Goal: Transaction & Acquisition: Purchase product/service

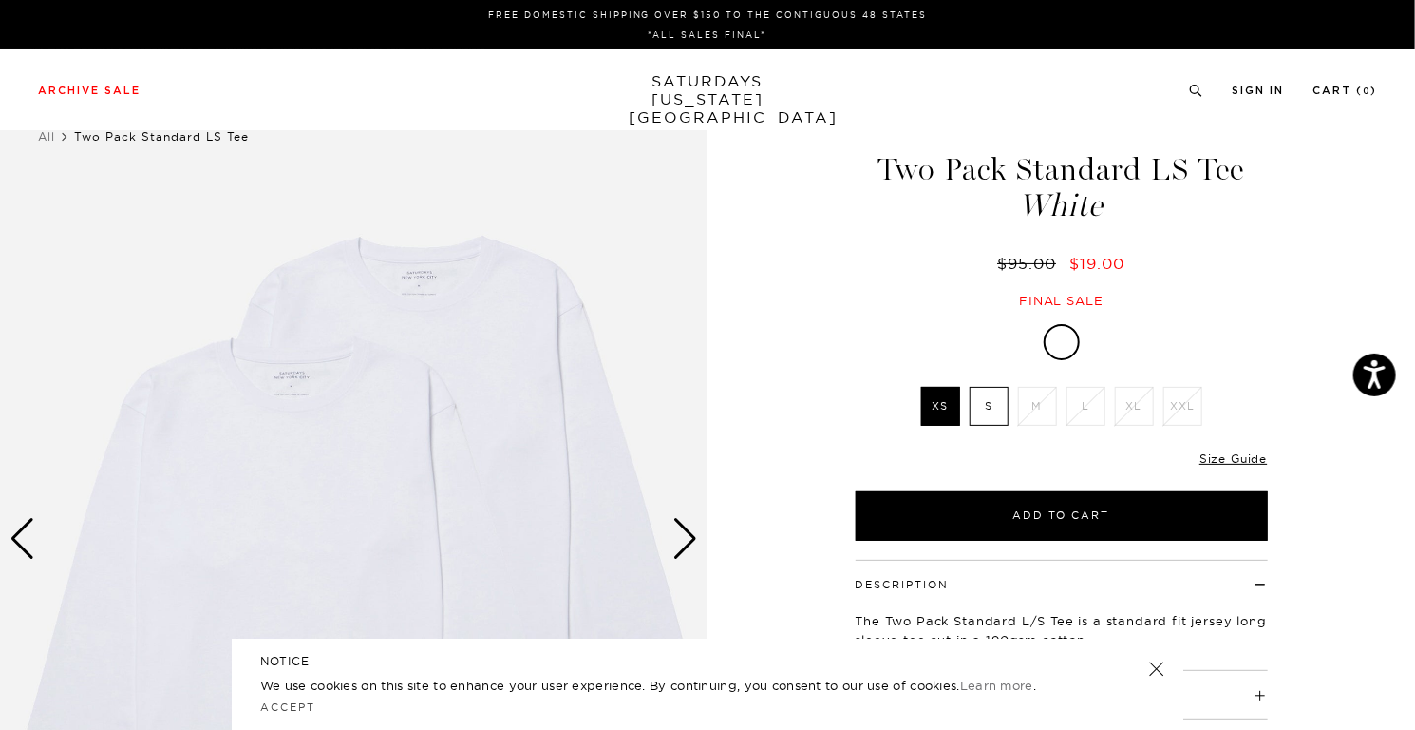
click at [977, 415] on label "S" at bounding box center [989, 406] width 39 height 39
click at [0, 0] on input "S" at bounding box center [0, 0] width 0 height 0
click at [1046, 104] on div "Archive Sale Men's Tees Shirts Shorts Swim Knitwear Pants Sweats Women's" at bounding box center [707, 89] width 1415 height 81
click at [692, 523] on div "Next slide" at bounding box center [686, 539] width 26 height 42
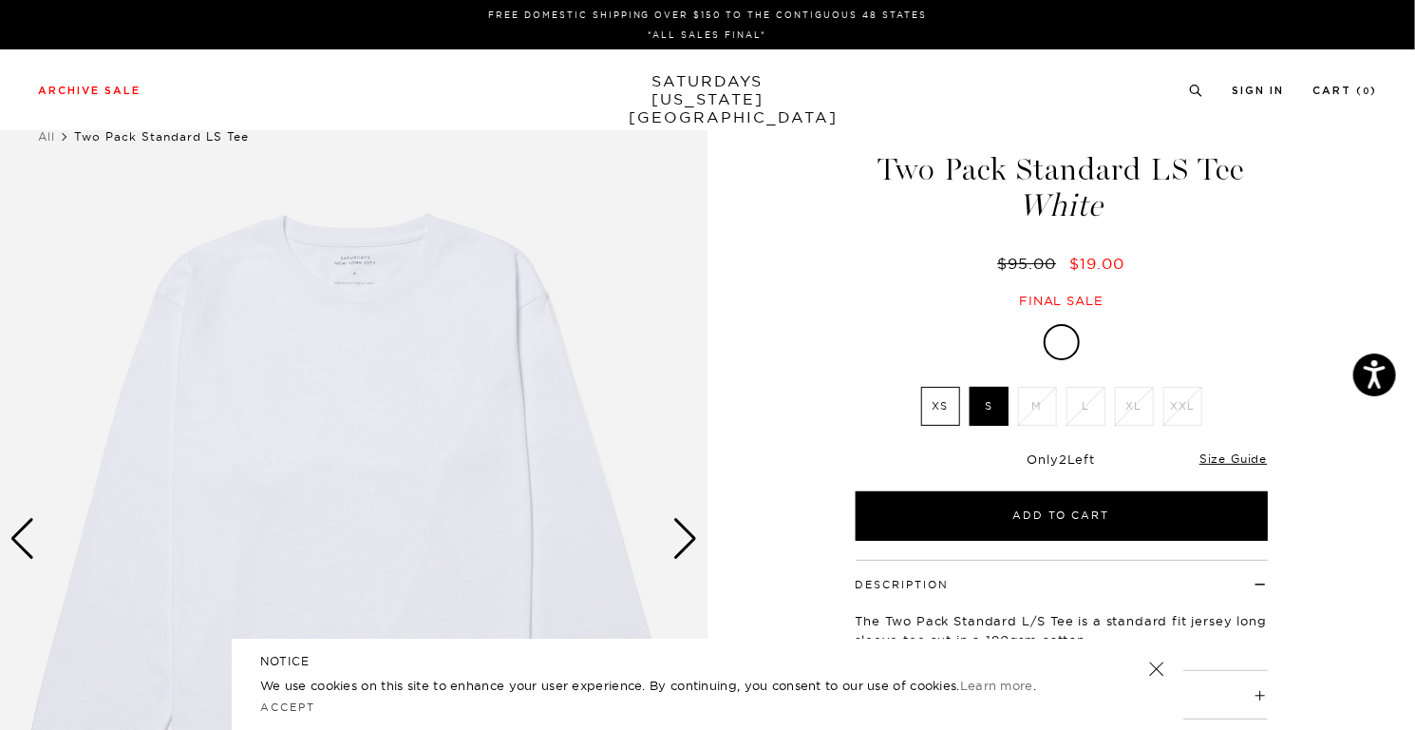
click at [1160, 669] on link at bounding box center [1157, 668] width 27 height 27
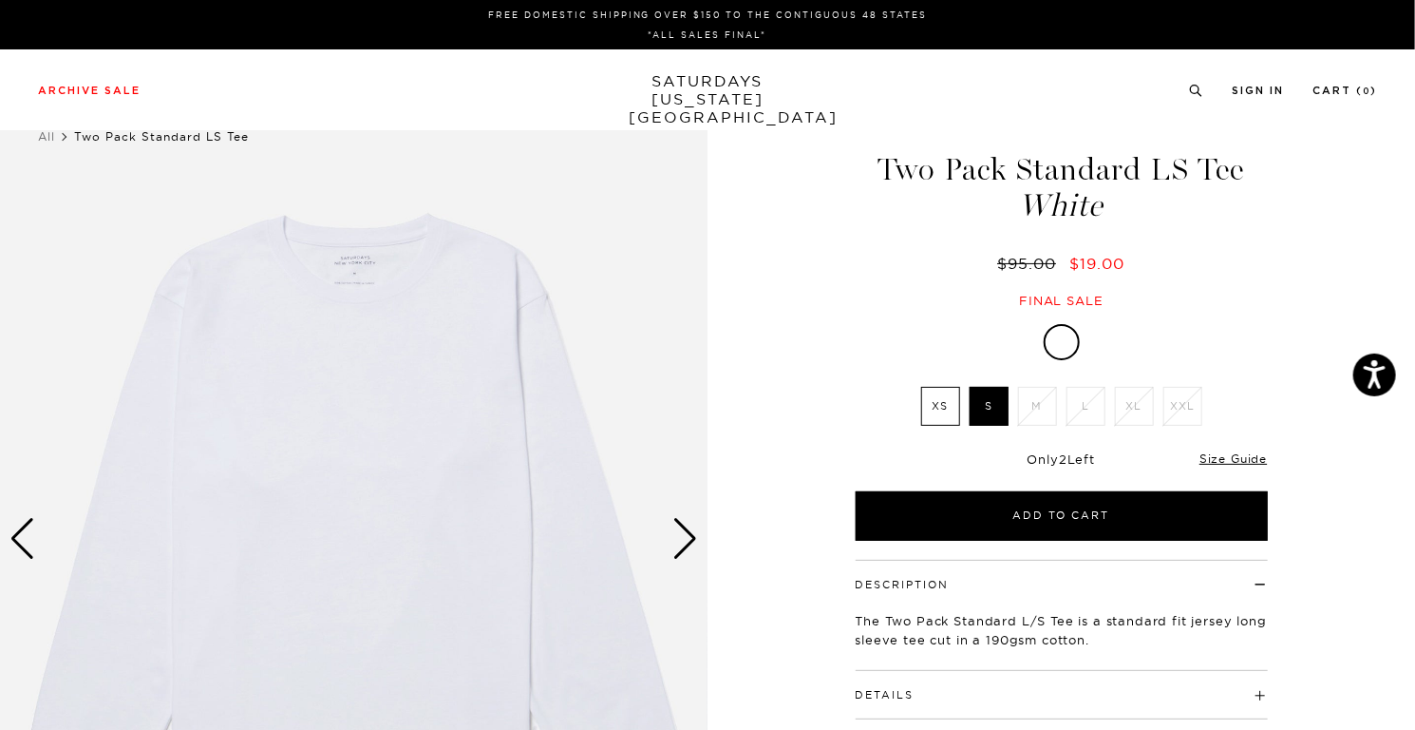
click at [687, 518] on div "Next slide" at bounding box center [686, 539] width 26 height 42
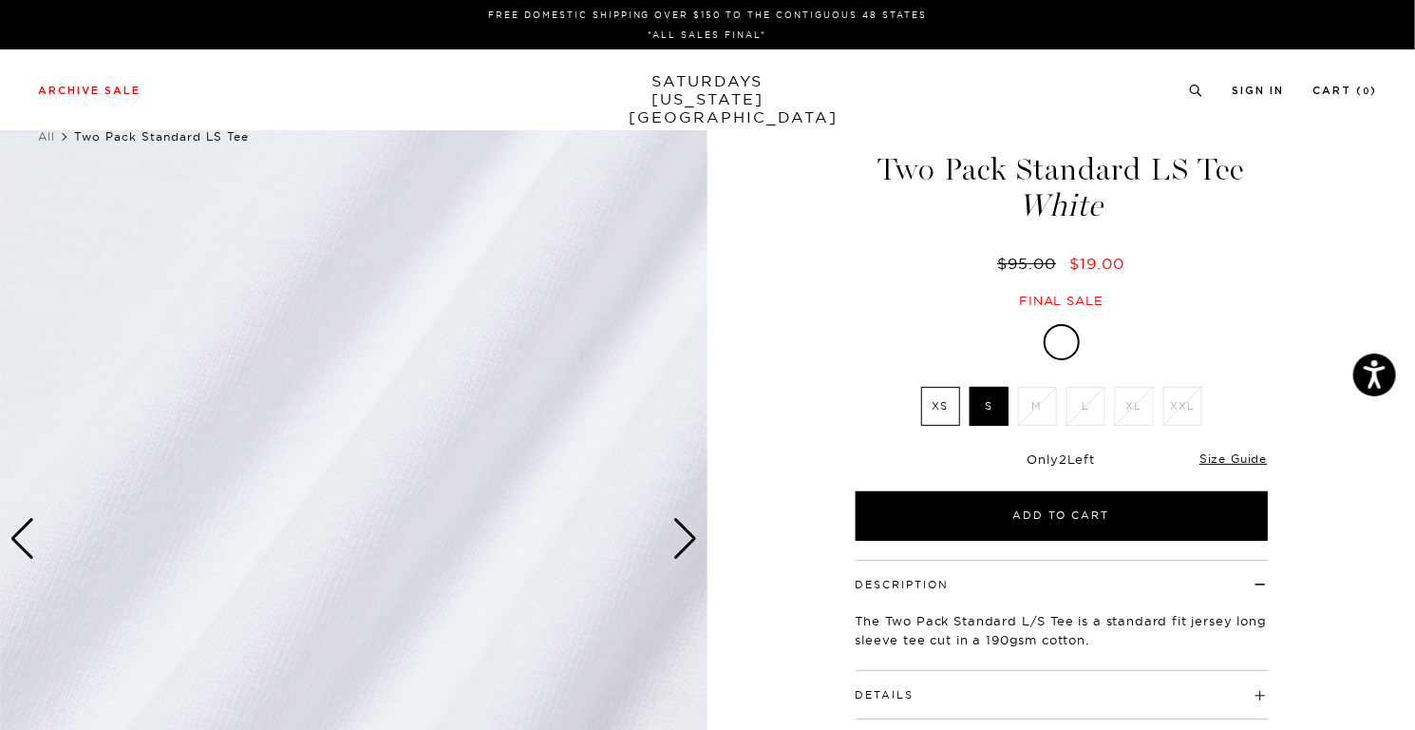
click at [683, 527] on div "Next slide" at bounding box center [686, 539] width 26 height 42
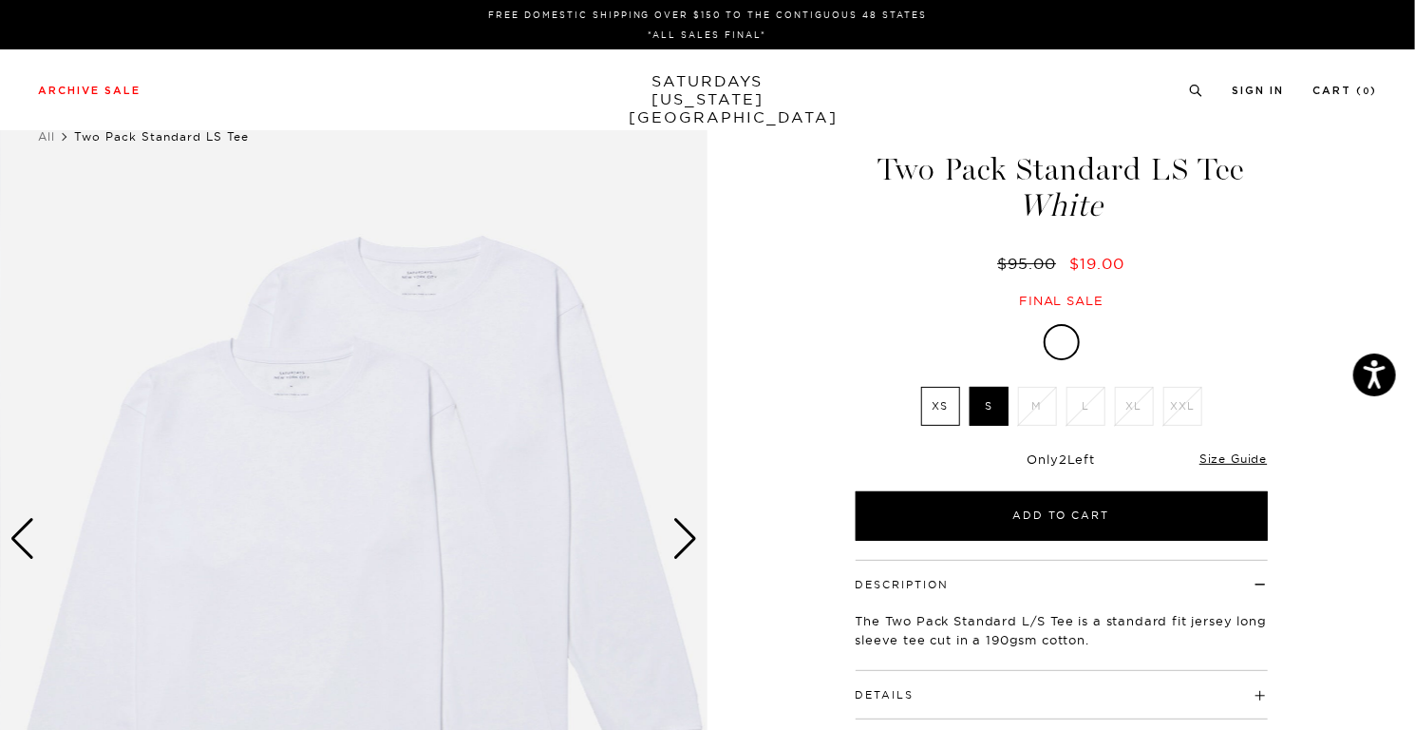
click at [777, 377] on div "1 / 3 Two Pack Standard LS Tee White $95.00 $19.00 White" at bounding box center [707, 538] width 1415 height 884
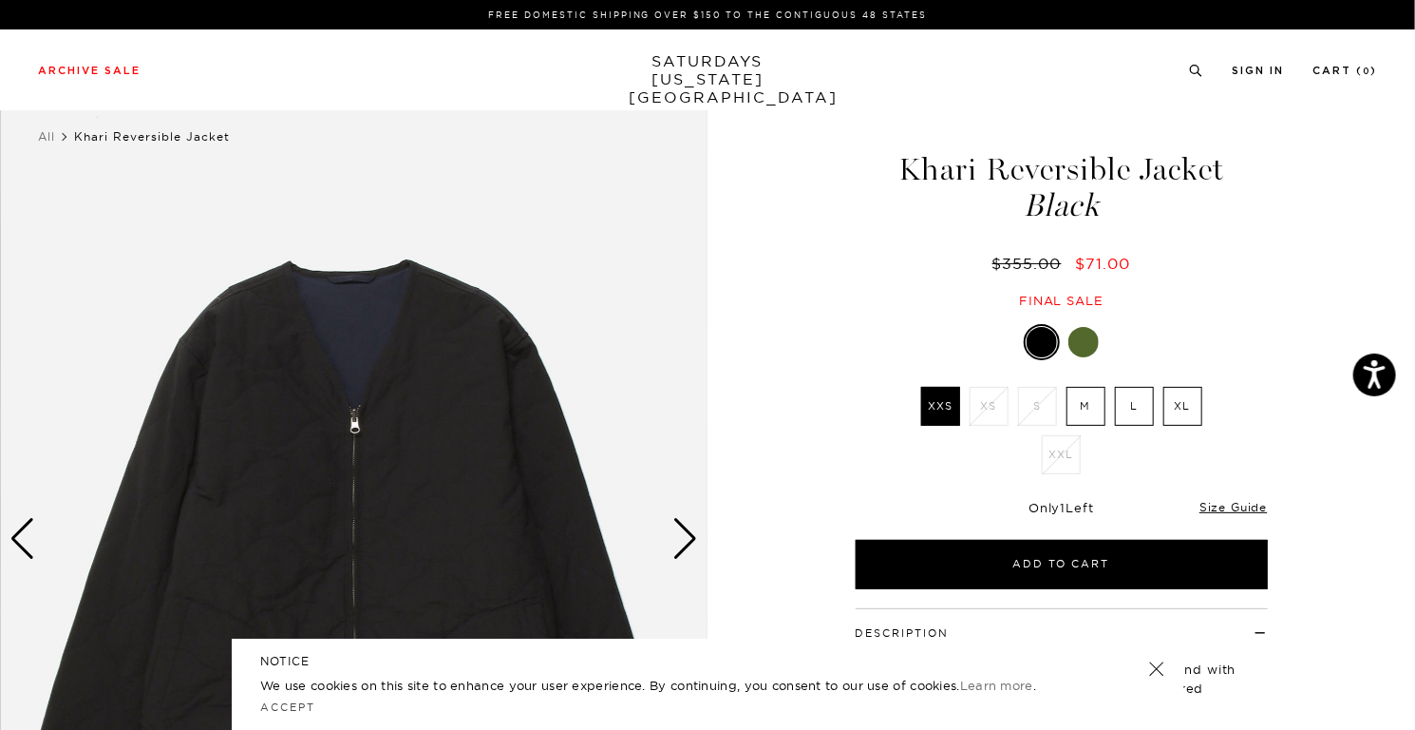
click at [807, 244] on div "1 / 7" at bounding box center [707, 575] width 1415 height 959
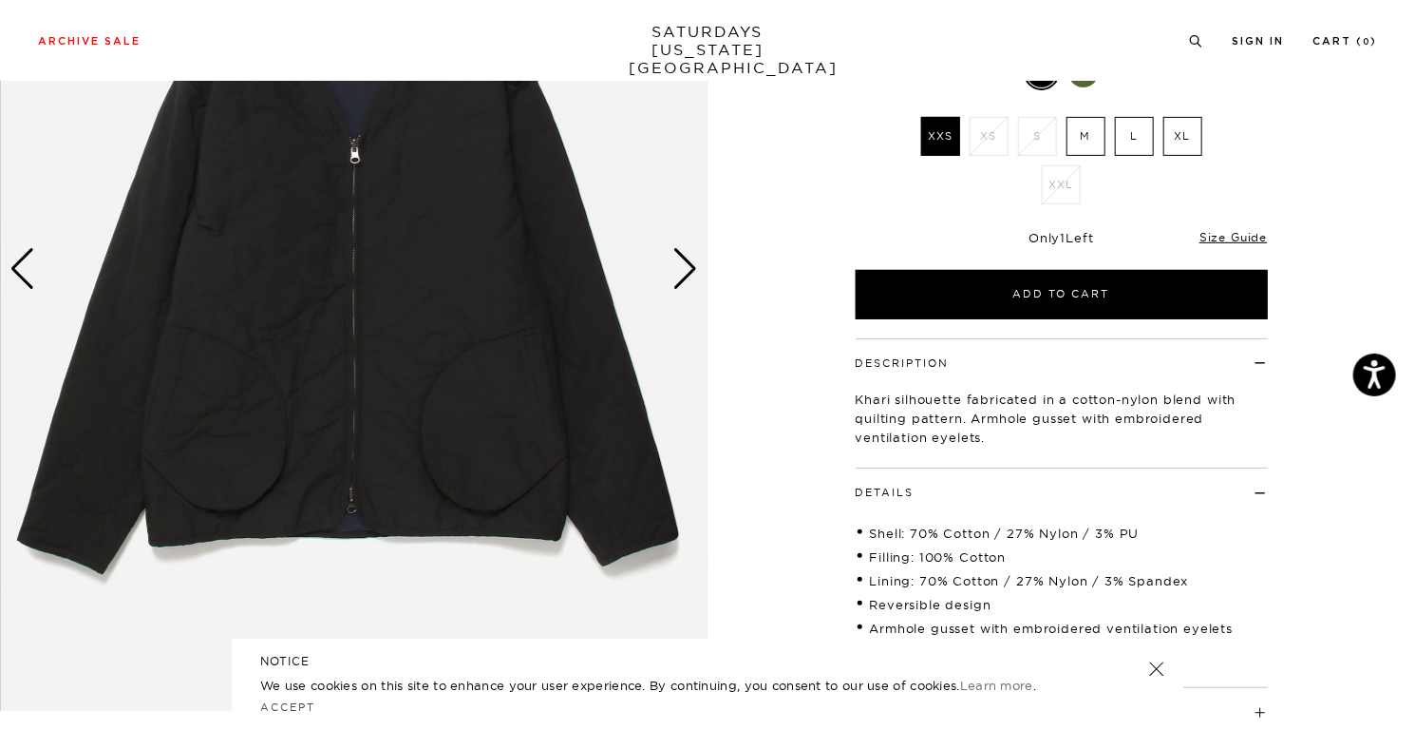
scroll to position [285, 0]
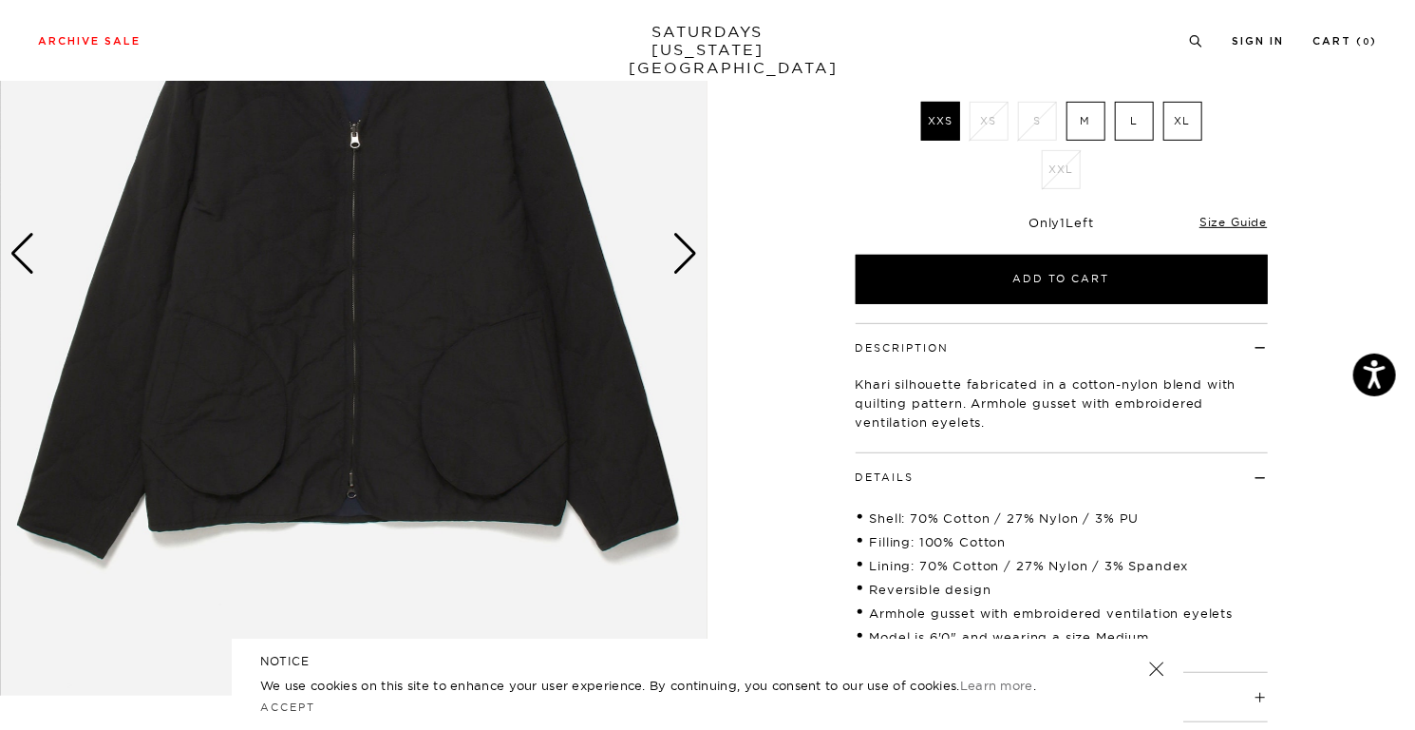
click at [687, 255] on div "Next slide" at bounding box center [686, 254] width 26 height 42
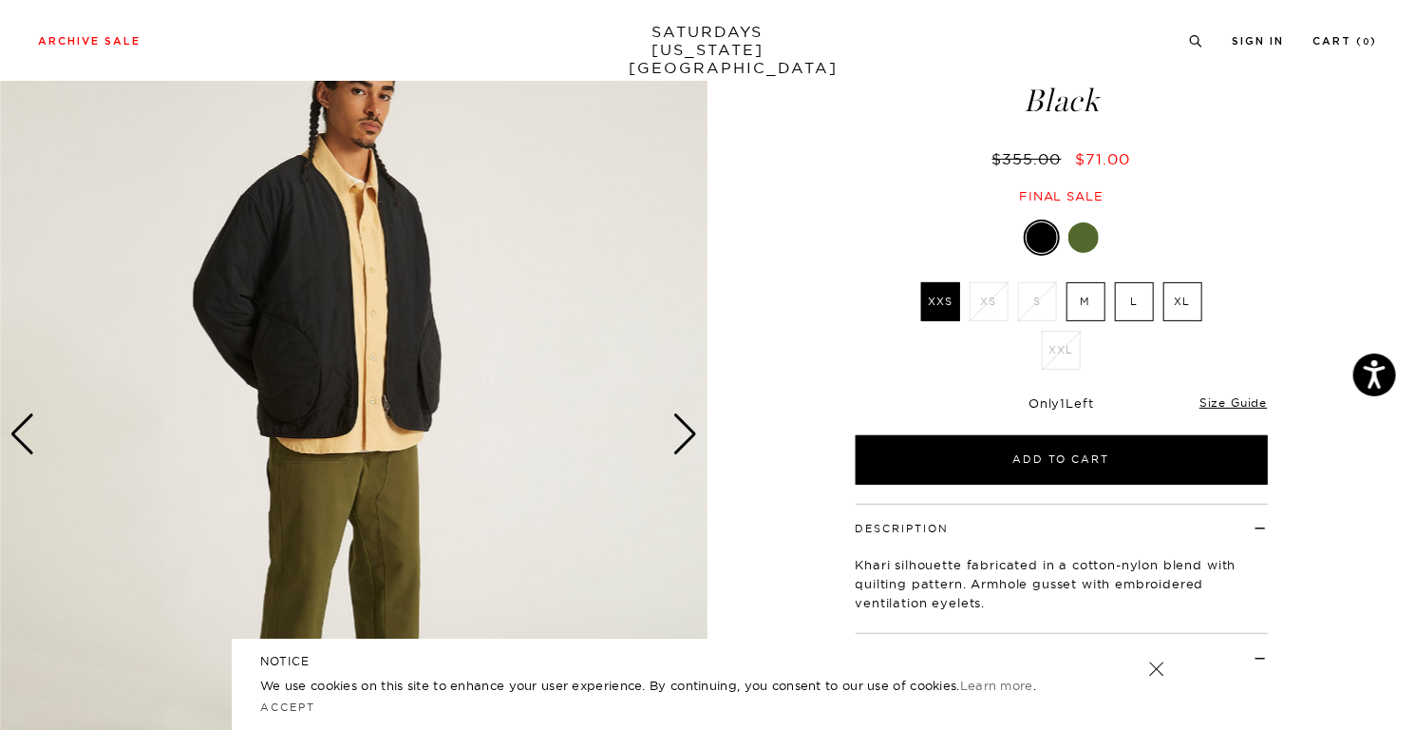
scroll to position [95, 0]
